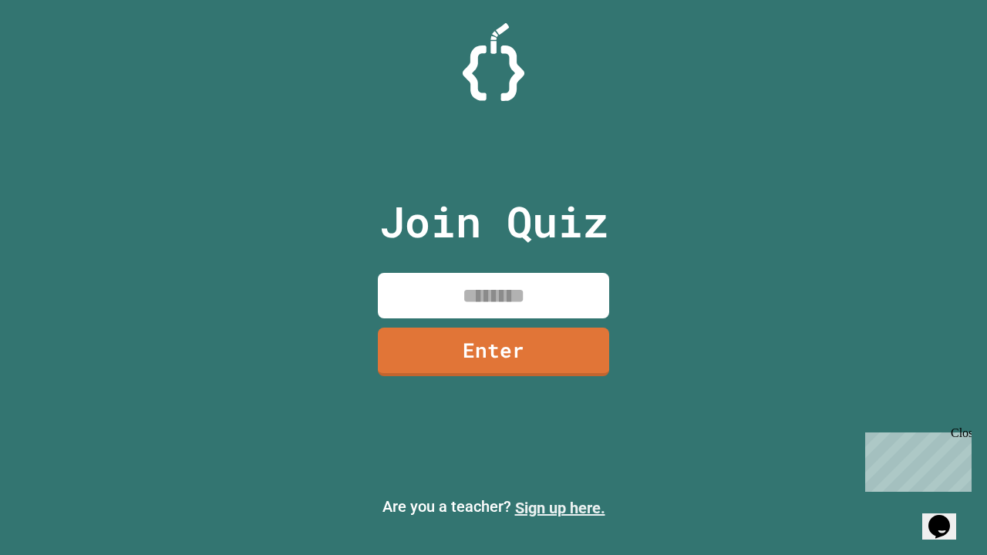
click at [560, 508] on link "Sign up here." at bounding box center [560, 508] width 90 height 19
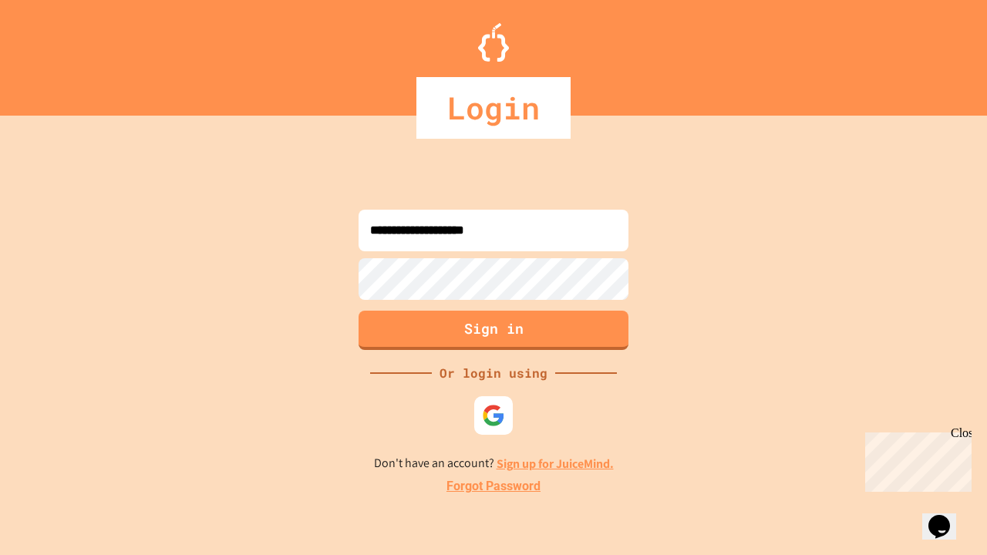
type input "**********"
